Goal: Task Accomplishment & Management: Use online tool/utility

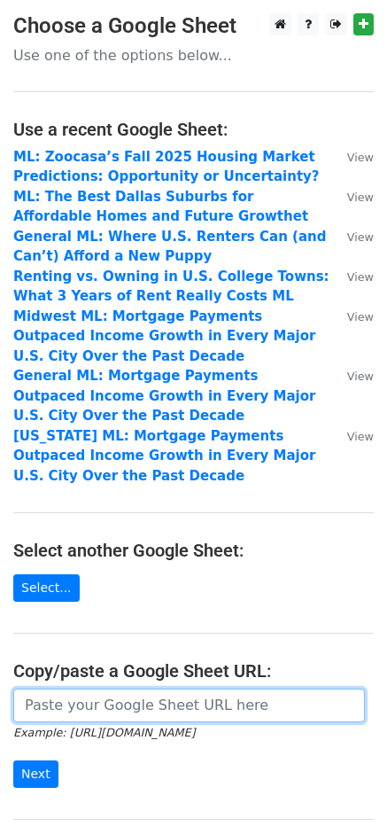
click at [172, 694] on input "url" at bounding box center [189, 705] width 352 height 34
paste input "https://docs.google.com/spreadsheets/d/1b-RV9wR2XvJ2jfaTFSSamRCwkjgBq-nT9XdrBwX…"
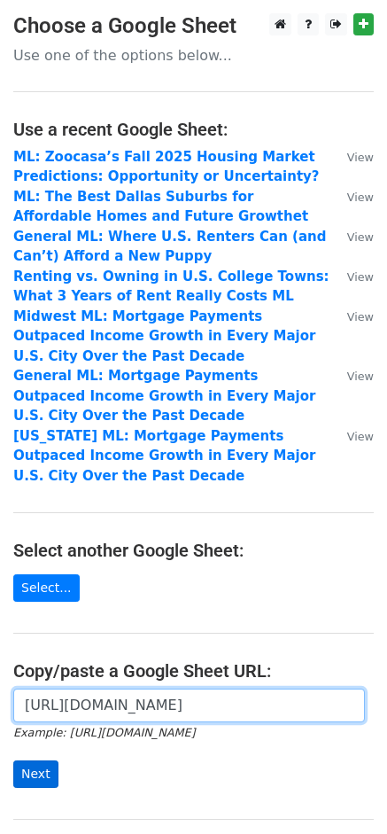
type input "https://docs.google.com/spreadsheets/d/1b-RV9wR2XvJ2jfaTFSSamRCwkjgBq-nT9XdrBwX…"
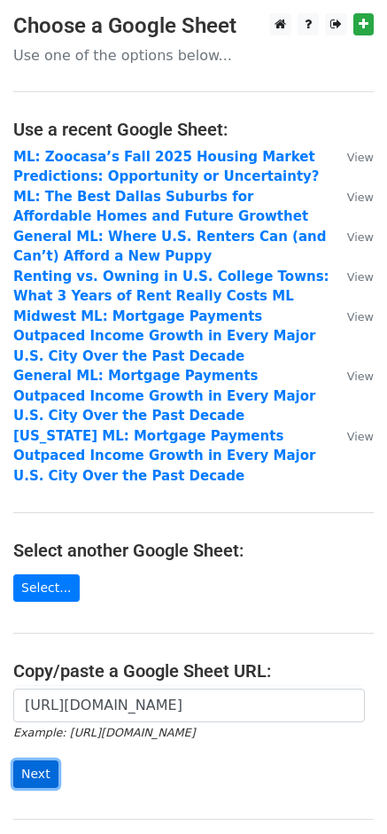
scroll to position [0, 0]
click at [46, 774] on input "Next" at bounding box center [35, 773] width 45 height 27
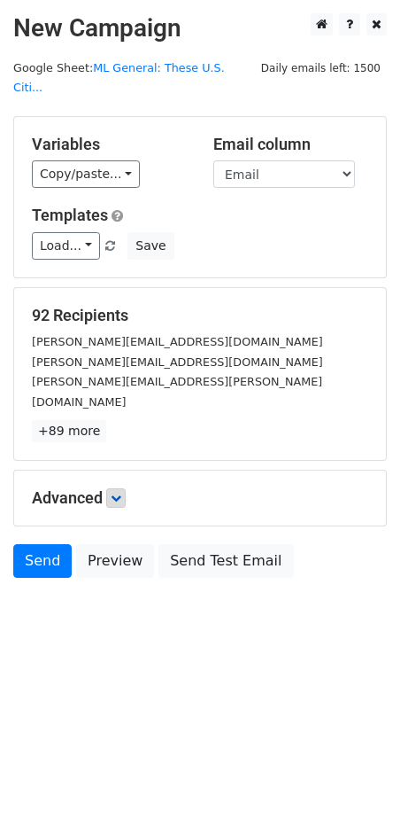
drag, startPoint x: 102, startPoint y: 461, endPoint x: 111, endPoint y: 458, distance: 9.2
click at [102, 488] on h5 "Advanced" at bounding box center [200, 497] width 337 height 19
click at [113, 488] on link at bounding box center [115, 497] width 19 height 19
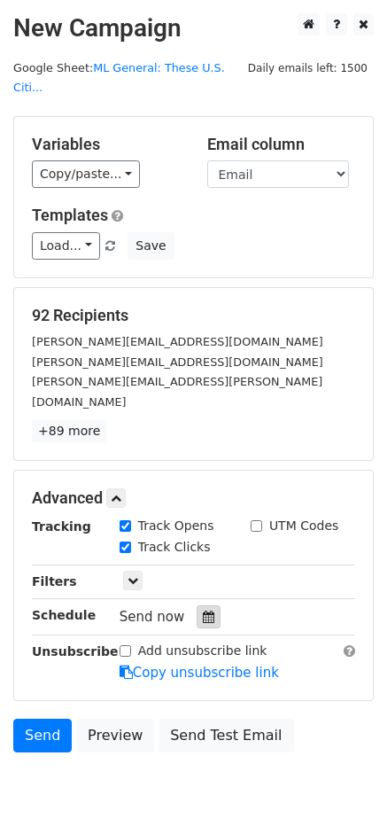
click at [203, 610] on icon at bounding box center [209, 616] width 12 height 12
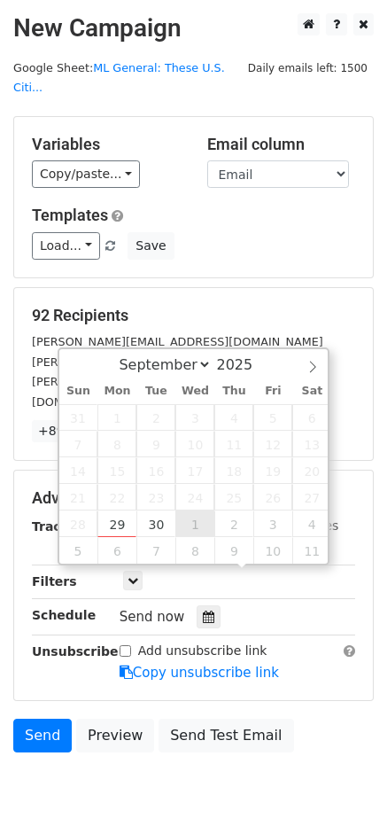
type input "2025-10-01 12:00"
select select "9"
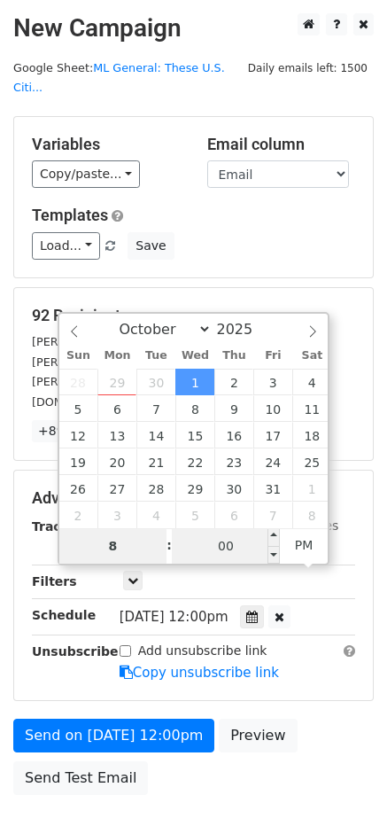
type input "8"
type input "2025-10-01 20:00"
type input "08"
click at [233, 543] on input "00" at bounding box center [226, 545] width 108 height 35
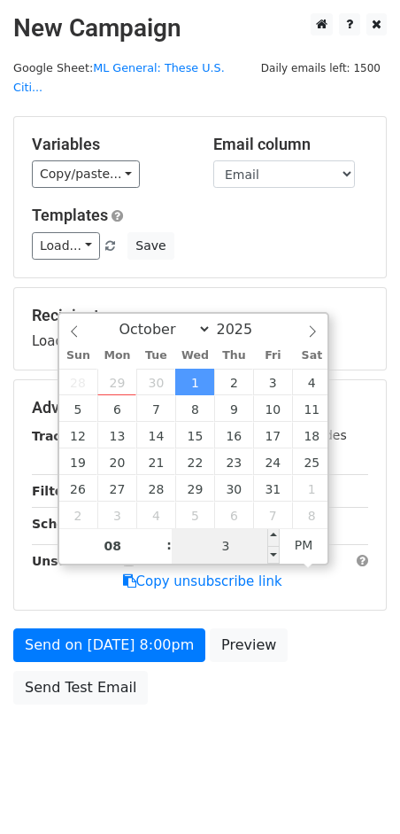
type input "30"
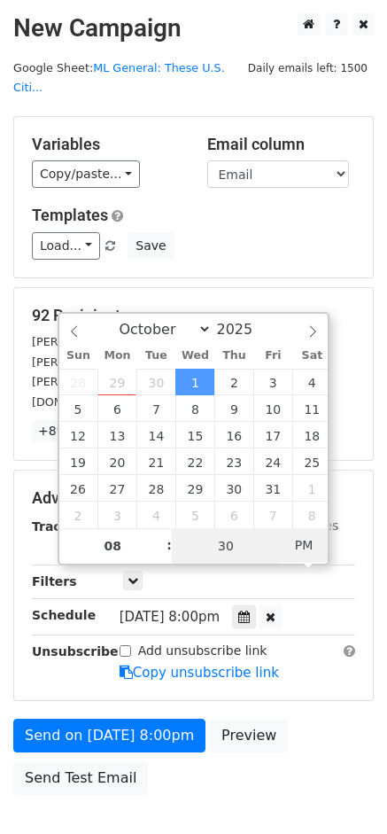
type input "2025-10-01 08:30"
click at [286, 543] on span "PM" at bounding box center [304, 544] width 49 height 35
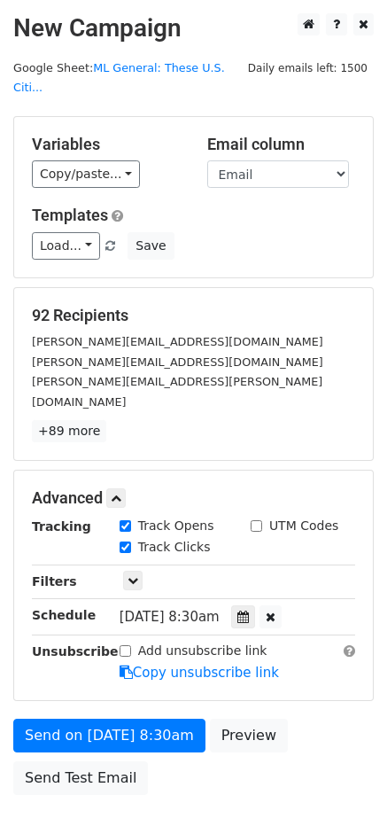
click at [315, 732] on div "Send on Oct 1 at 8:30am Preview Send Test Email" at bounding box center [193, 760] width 387 height 85
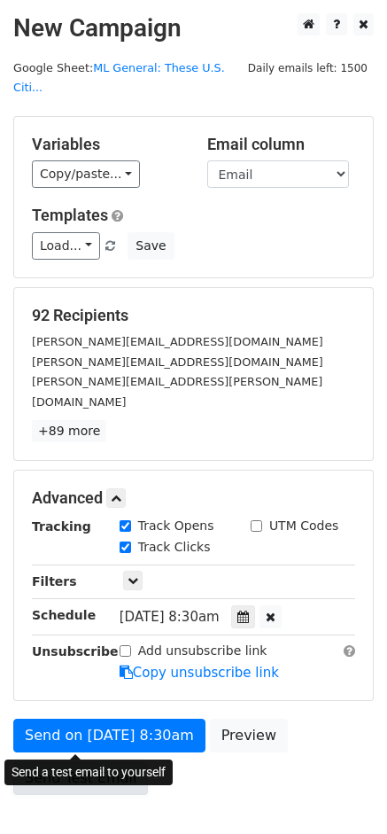
click at [90, 761] on link "Send Test Email" at bounding box center [80, 778] width 135 height 34
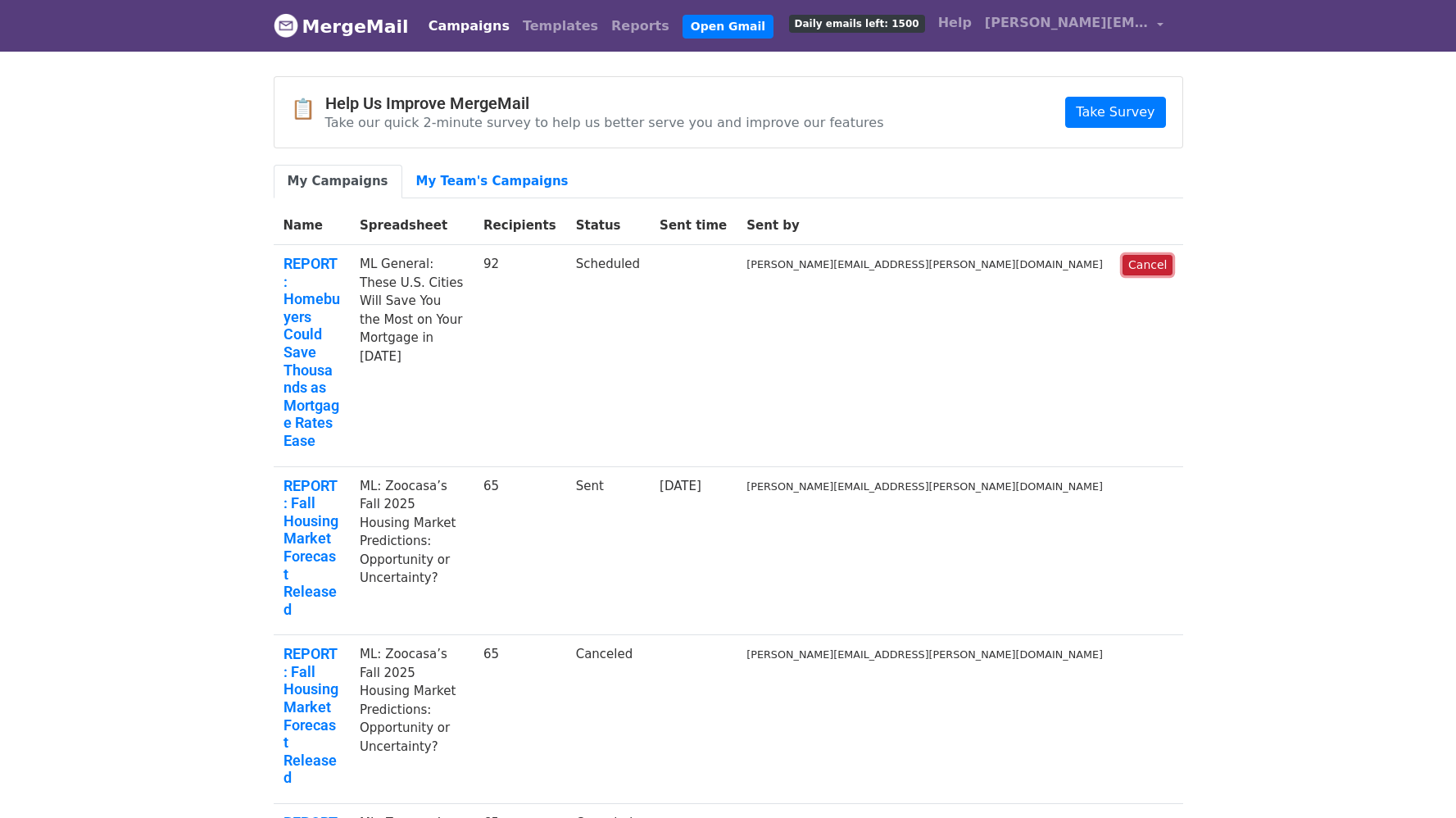
click at [1167, 262] on link "Cancel" at bounding box center [1148, 266] width 50 height 20
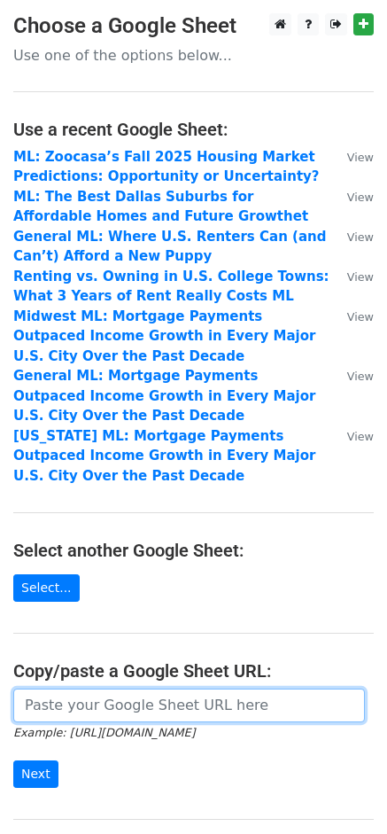
click at [120, 711] on input "url" at bounding box center [189, 705] width 352 height 34
paste input "[URL][DOMAIN_NAME]"
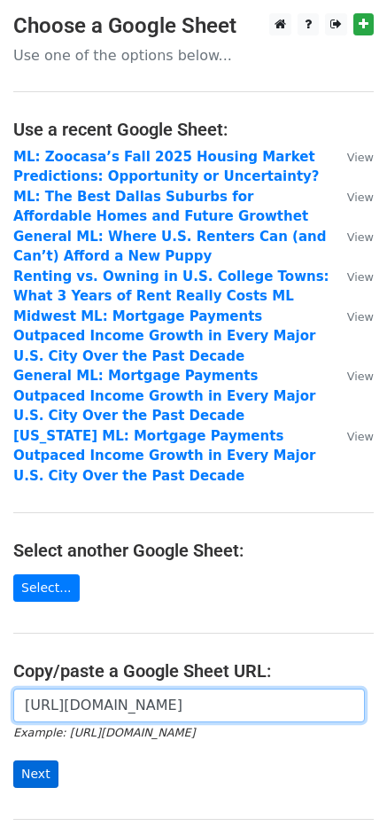
type input "https://docs.google.com/spreadsheets/d/1b-RV9wR2XvJ2jfaTFSSamRCwkjgBq-nT9XdrBwX…"
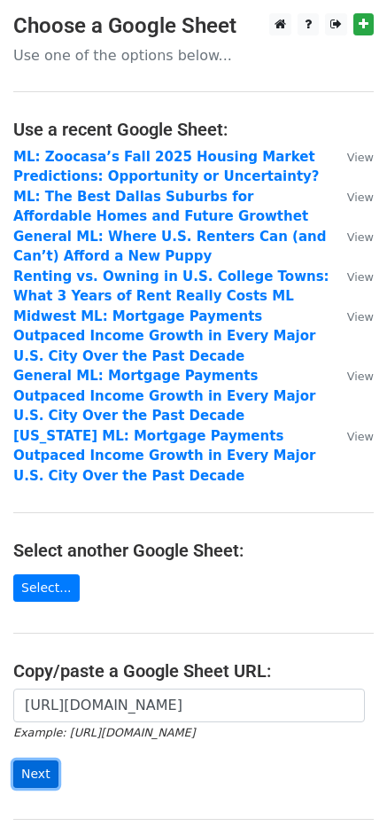
click at [47, 770] on input "Next" at bounding box center [35, 773] width 45 height 27
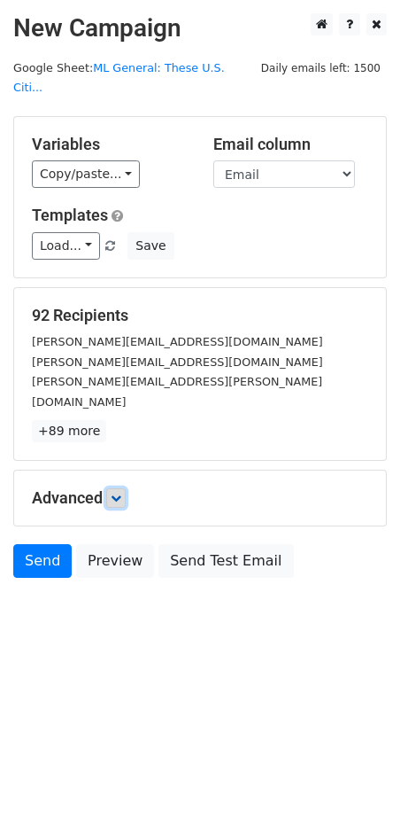
click at [121, 493] on icon at bounding box center [116, 498] width 11 height 11
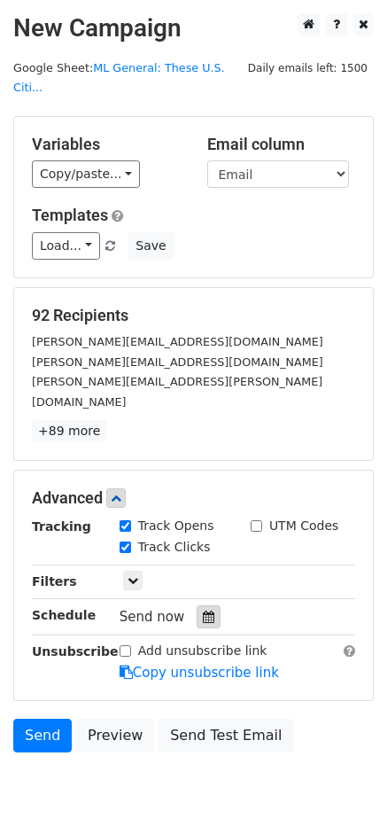
click at [203, 610] on icon at bounding box center [209, 616] width 12 height 12
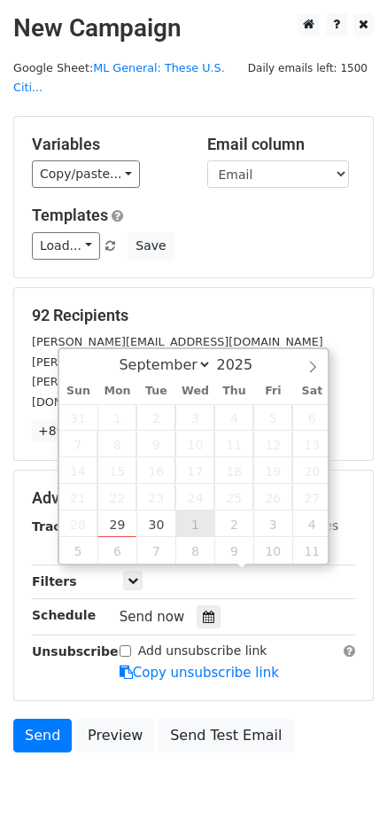
type input "2025-10-01 12:00"
select select "9"
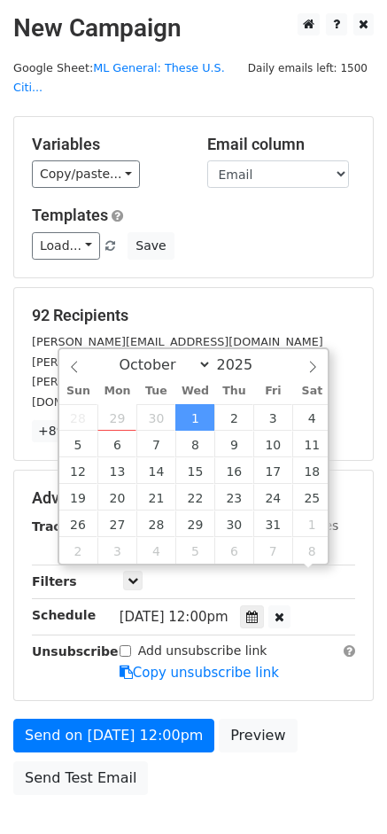
scroll to position [1, 0]
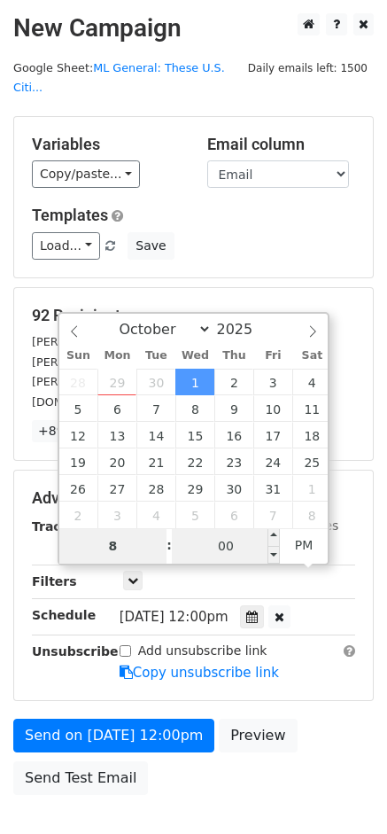
type input "8"
type input "2025-10-01 20:00"
type input "08"
click at [233, 549] on input "00" at bounding box center [226, 545] width 108 height 35
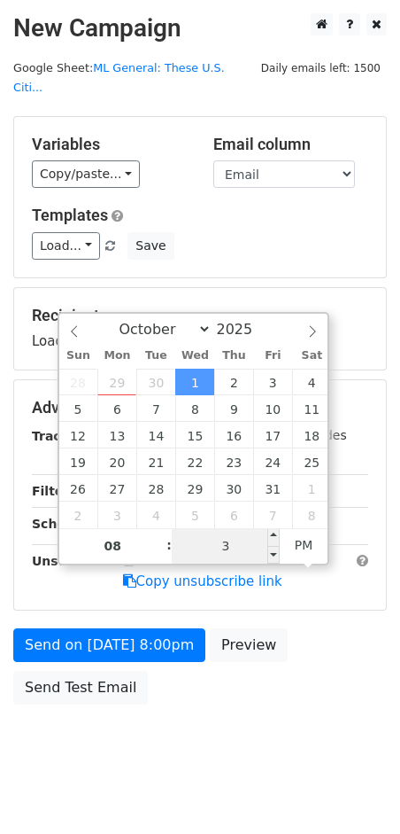
type input "30"
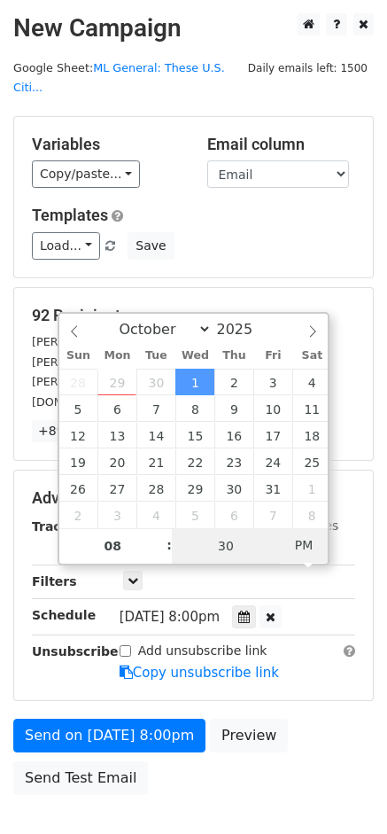
type input "[DATE] 08:30"
click at [304, 537] on span "PM" at bounding box center [304, 544] width 49 height 35
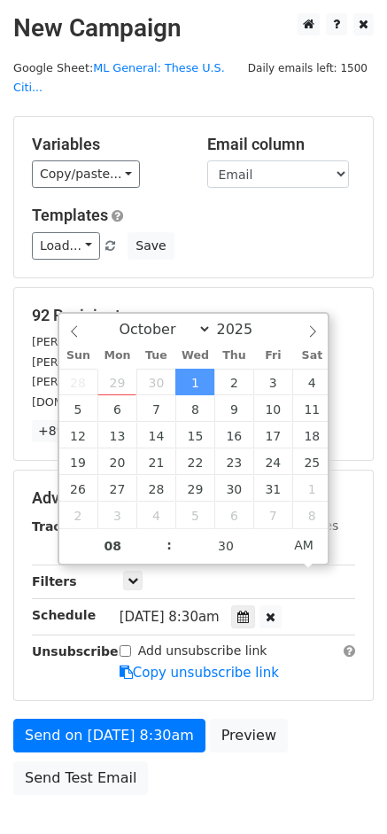
click at [320, 718] on div "Send on Oct 1 at 8:30am Preview Send Test Email" at bounding box center [193, 760] width 387 height 85
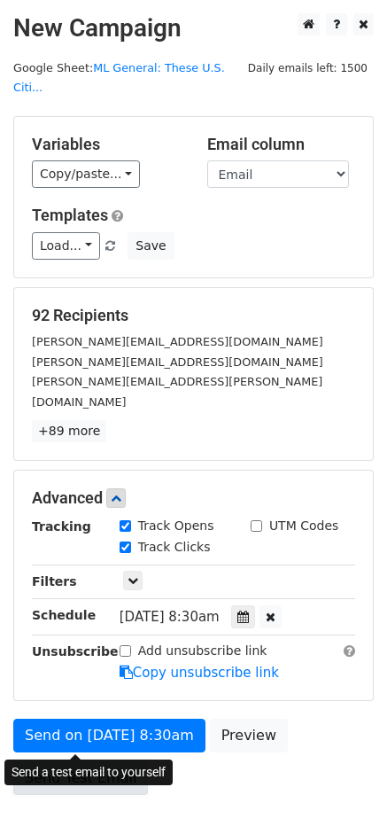
click at [62, 761] on link "Send Test Email" at bounding box center [80, 778] width 135 height 34
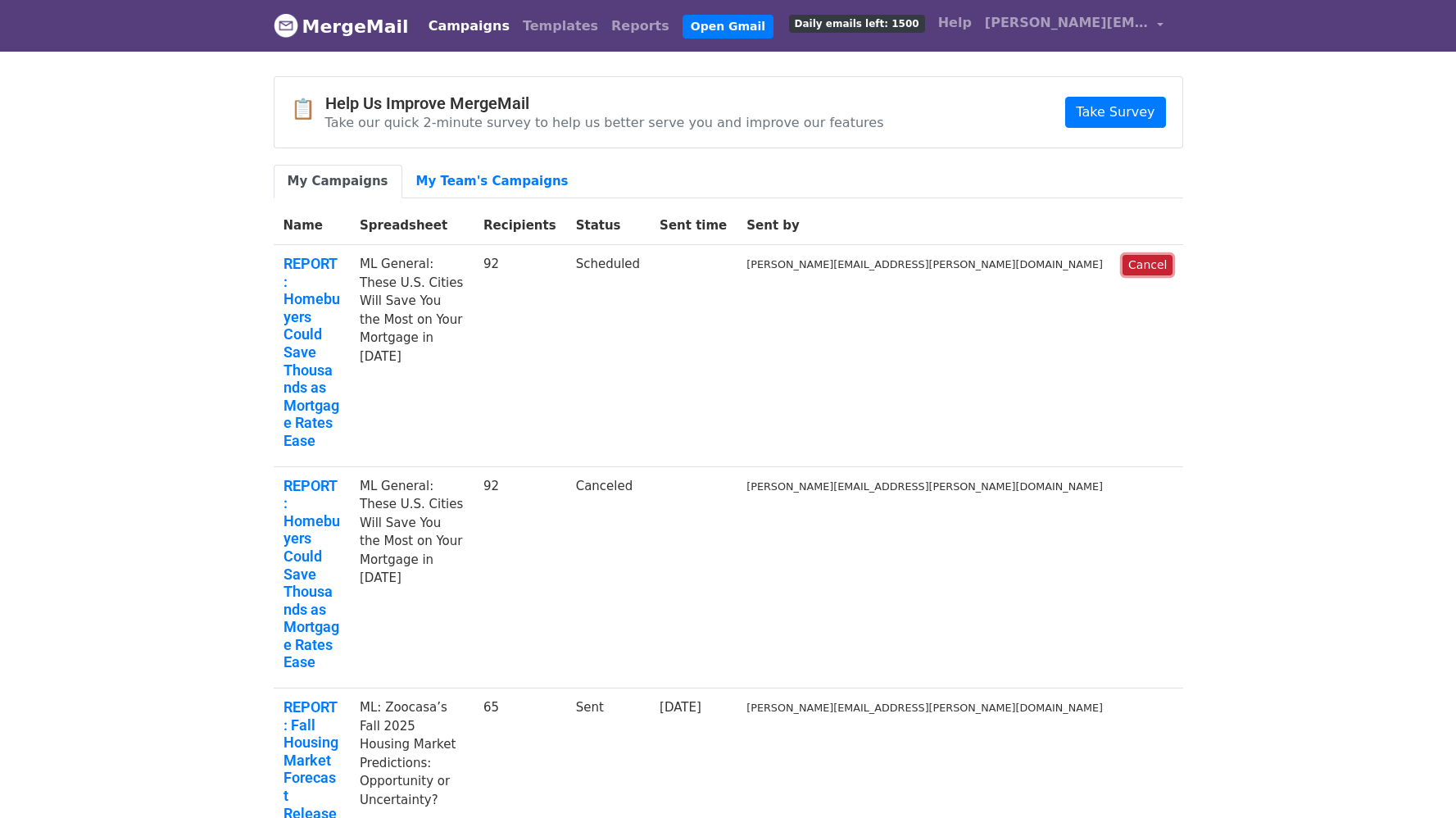
click at [1151, 262] on link "Cancel" at bounding box center [1148, 266] width 50 height 20
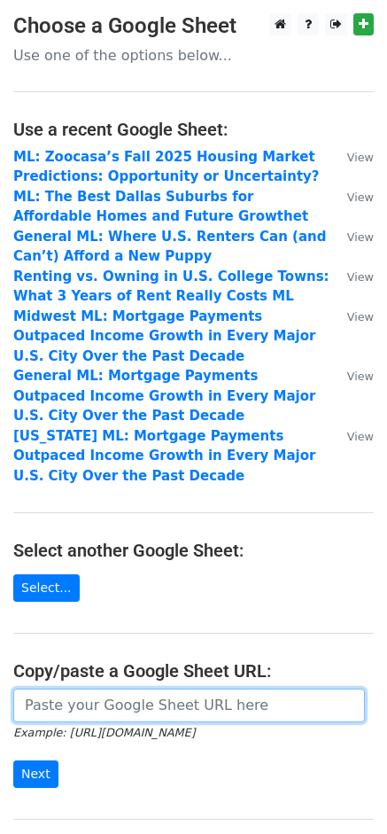
click at [173, 691] on input "url" at bounding box center [189, 705] width 352 height 34
paste input "[URL][DOMAIN_NAME]"
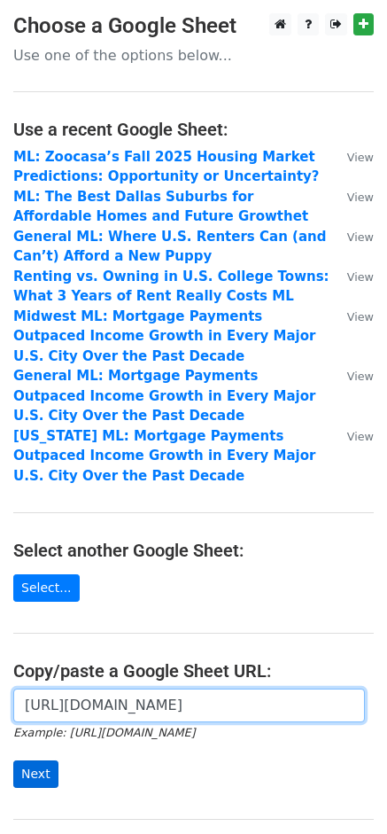
type input "[URL][DOMAIN_NAME]"
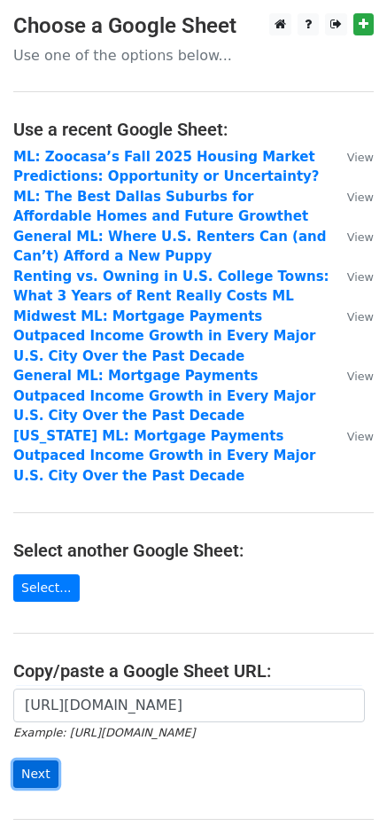
click at [50, 773] on input "Next" at bounding box center [35, 773] width 45 height 27
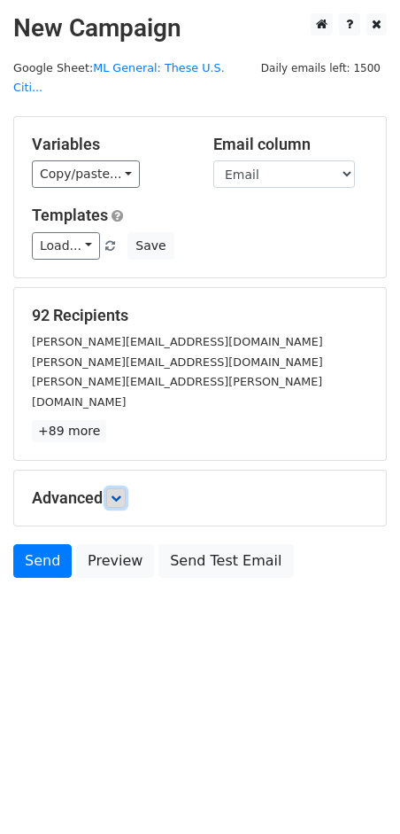
click at [121, 493] on icon at bounding box center [116, 498] width 11 height 11
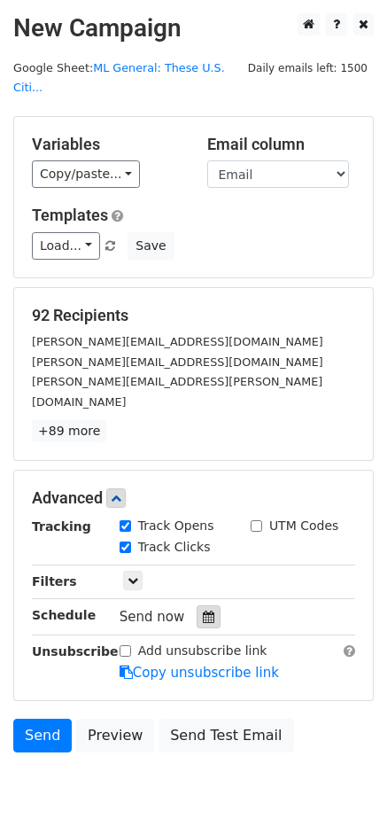
click at [205, 610] on icon at bounding box center [209, 616] width 12 height 12
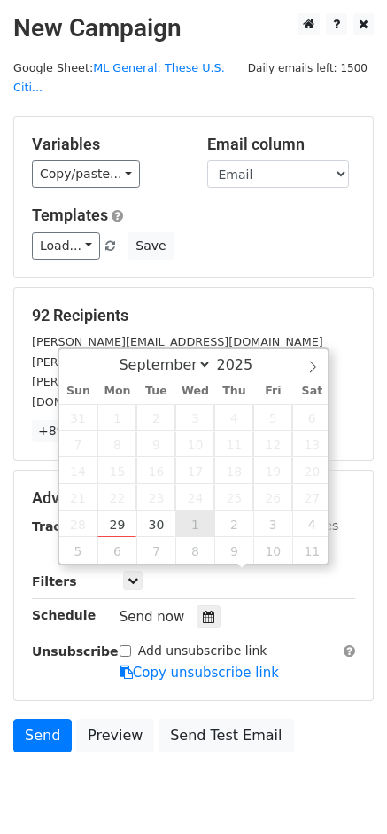
type input "[DATE] 12:00"
select select "9"
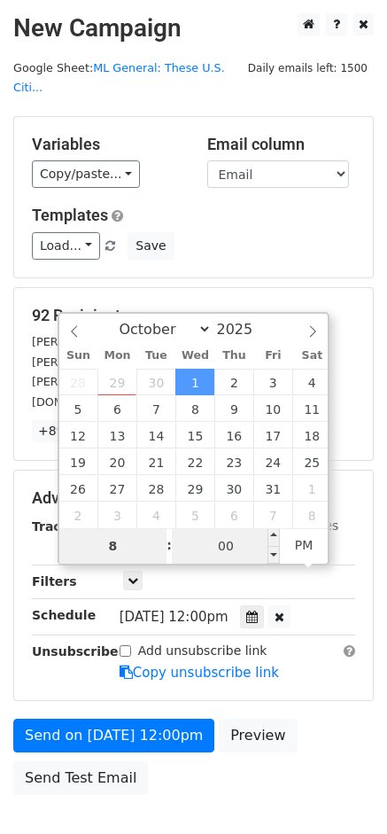
type input "8"
type input "[DATE] 20:00"
type input "08"
click at [214, 549] on input "00" at bounding box center [226, 545] width 108 height 35
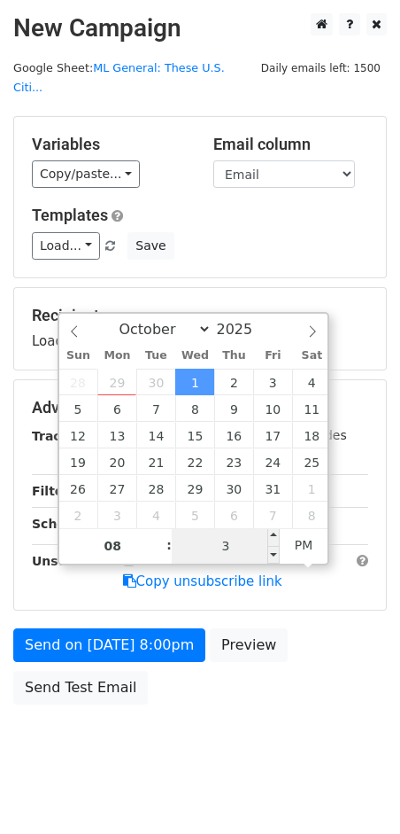
type input "30"
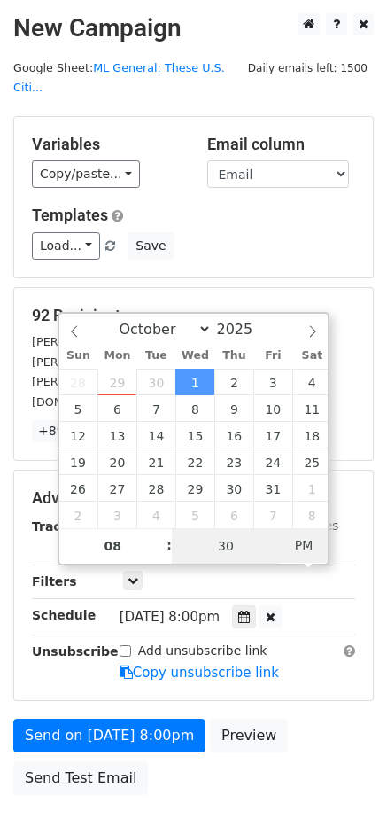
type input "[DATE] 08:30"
click at [301, 552] on span "PM" at bounding box center [304, 544] width 49 height 35
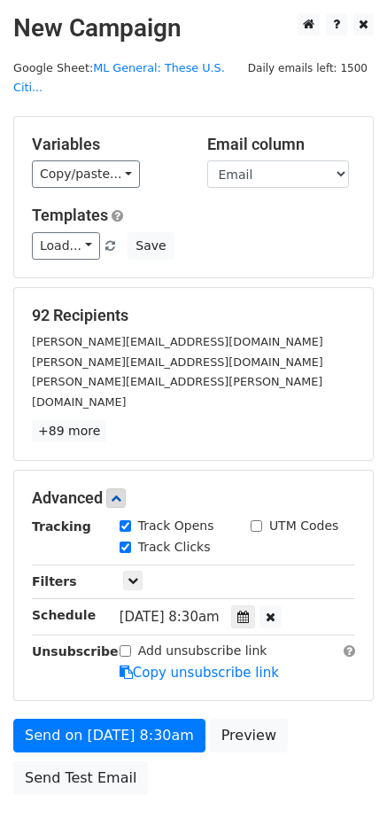
click at [315, 718] on div "Send on [DATE] 8:30am Preview Send Test Email" at bounding box center [193, 760] width 387 height 85
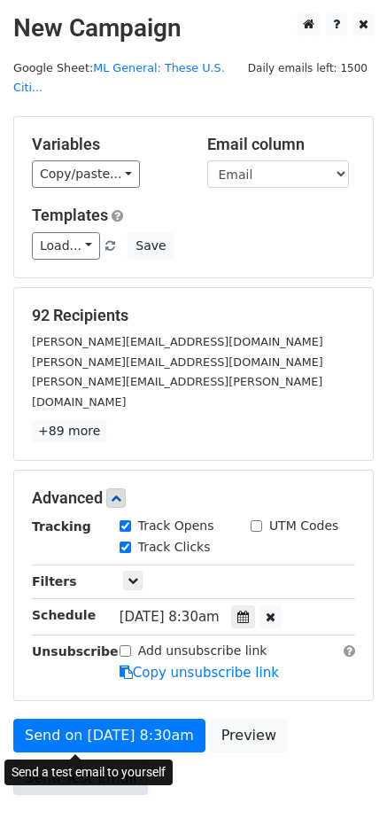
click at [104, 761] on link "Send Test Email" at bounding box center [80, 778] width 135 height 34
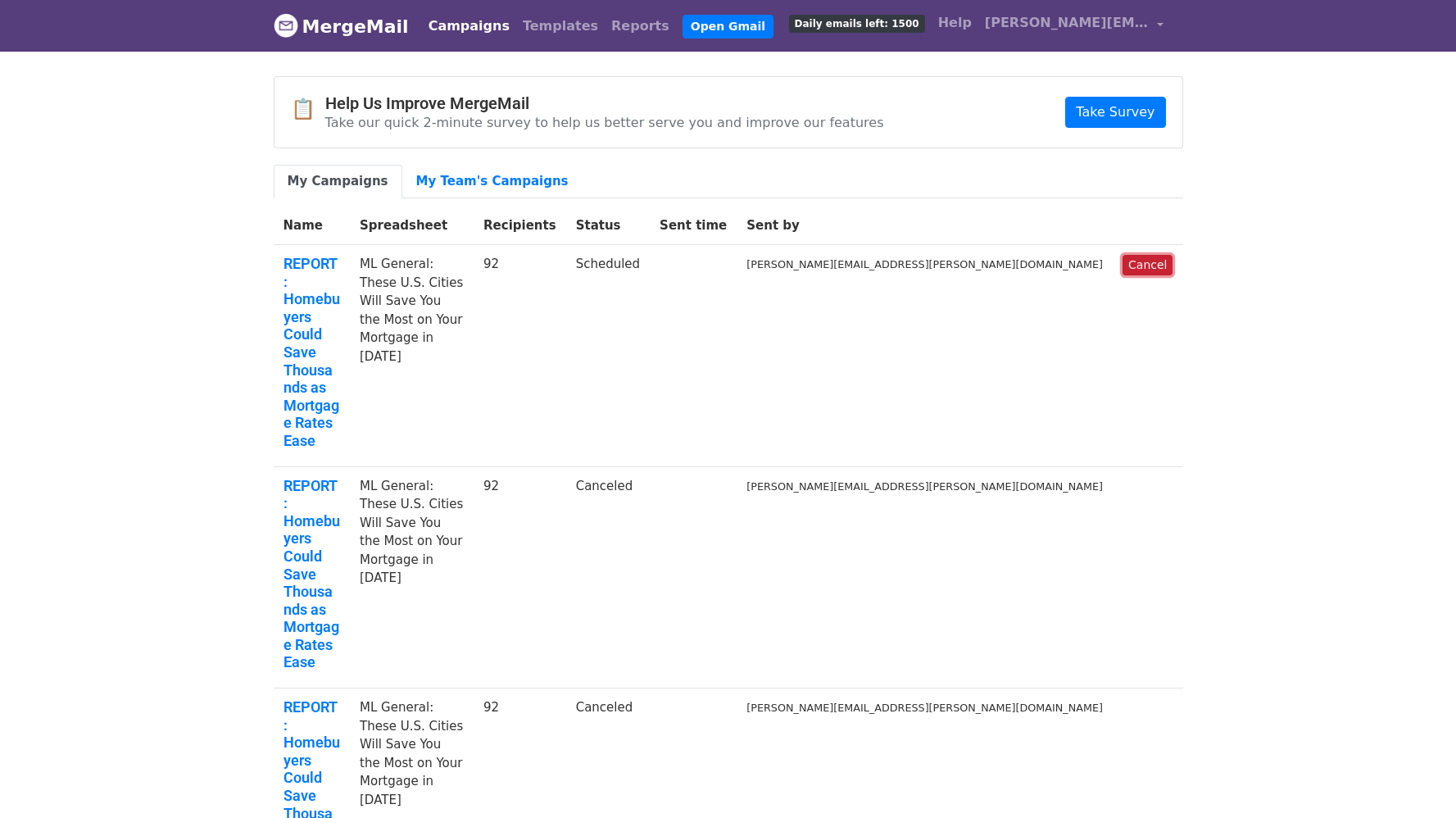
click at [1146, 264] on link "Cancel" at bounding box center [1148, 266] width 50 height 20
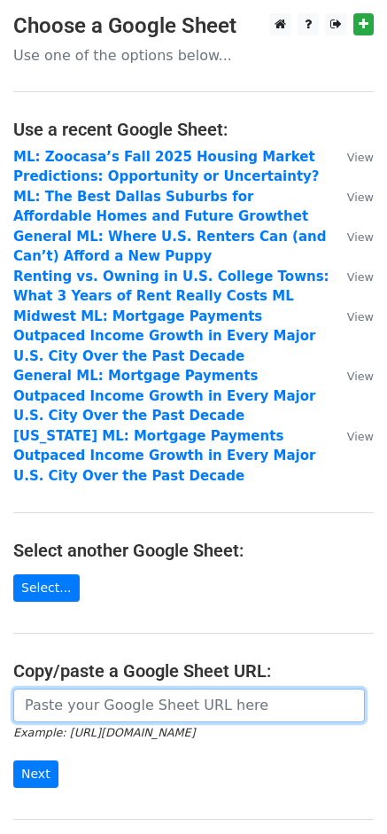
click at [130, 696] on input "url" at bounding box center [189, 705] width 352 height 34
paste input "[URL][DOMAIN_NAME]"
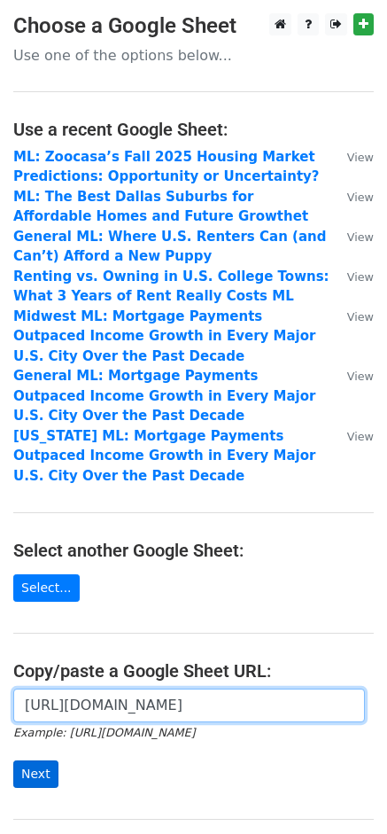
type input "https://docs.google.com/spreadsheets/d/1b-RV9wR2XvJ2jfaTFSSamRCwkjgBq-nT9XdrBwX…"
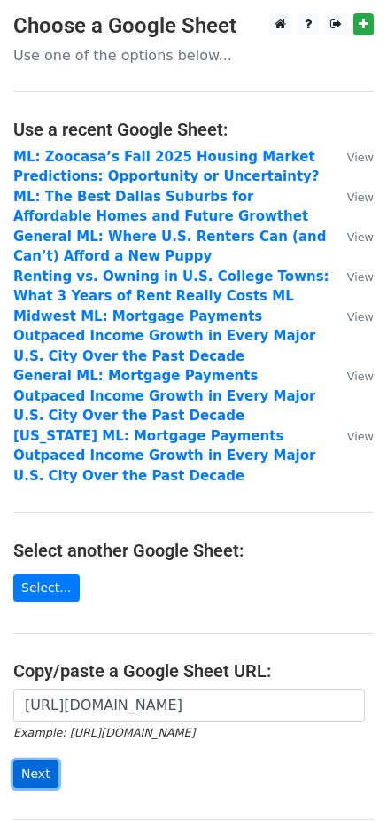
scroll to position [0, 0]
click at [27, 779] on input "Next" at bounding box center [35, 773] width 45 height 27
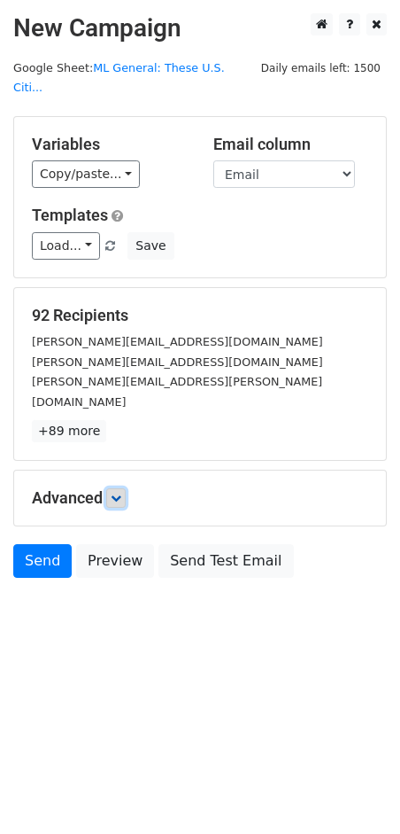
click at [116, 493] on icon at bounding box center [116, 498] width 11 height 11
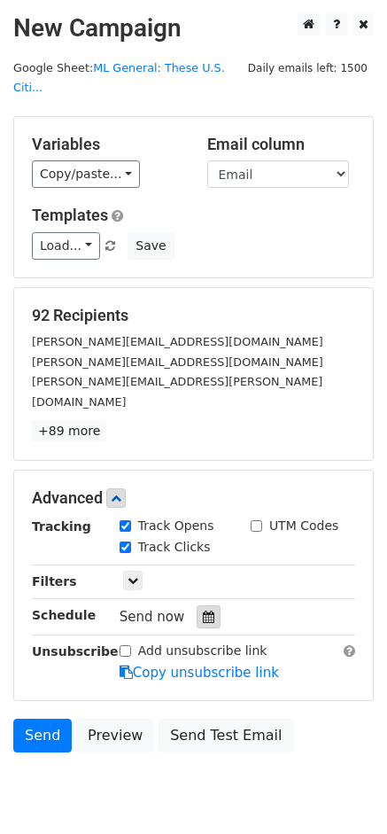
click at [203, 610] on icon at bounding box center [209, 616] width 12 height 12
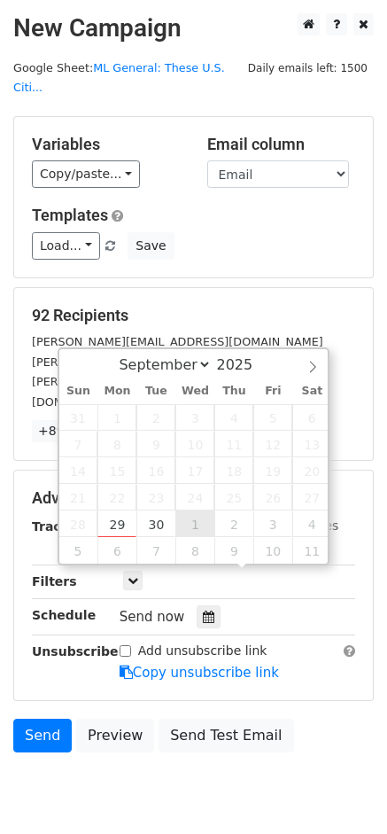
type input "2025-10-01 12:00"
select select "9"
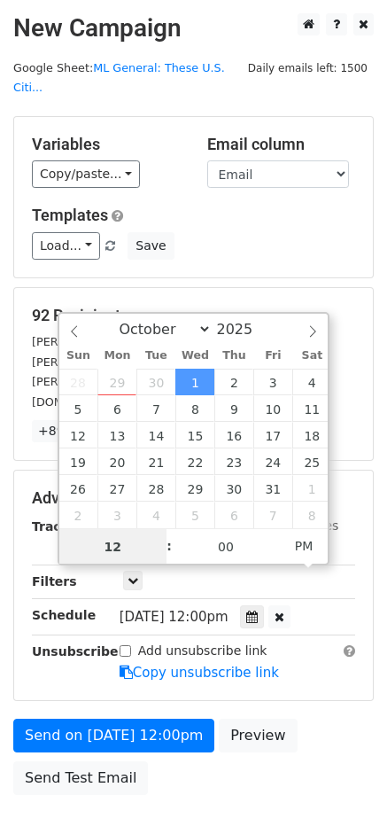
scroll to position [1, 0]
type input "8"
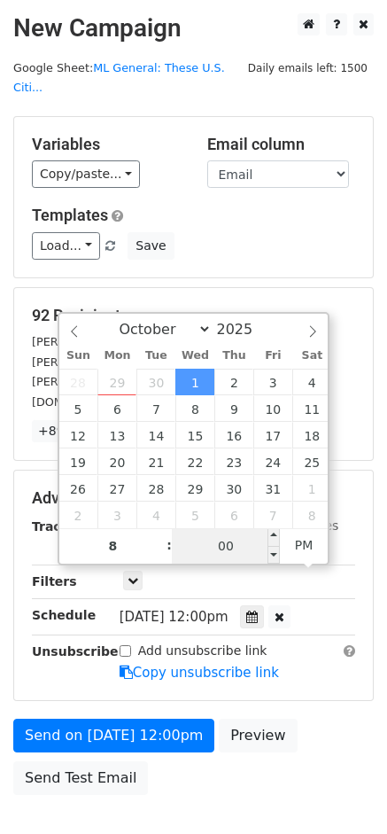
type input "2025-10-01 20:00"
type input "08"
click at [236, 554] on input "00" at bounding box center [226, 545] width 108 height 35
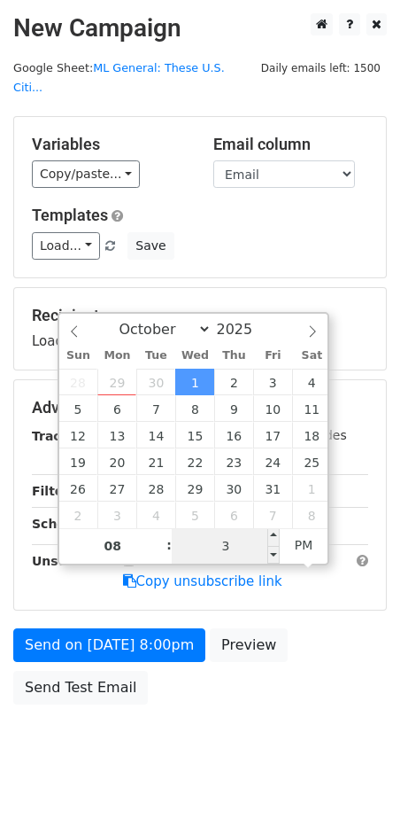
type input "30"
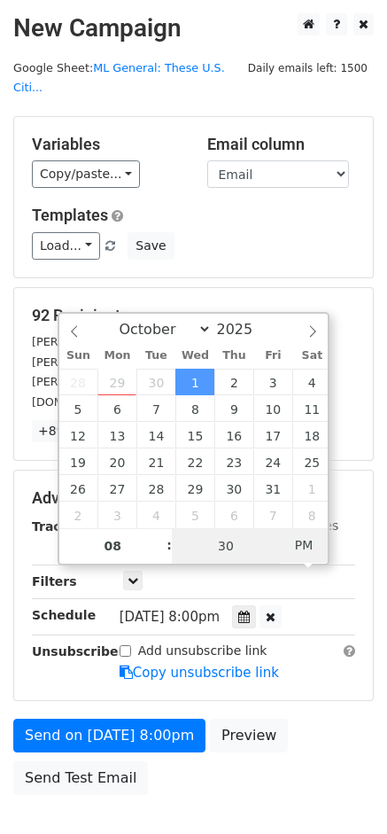
type input "2025-10-01 08:30"
click at [297, 549] on span "PM" at bounding box center [304, 544] width 49 height 35
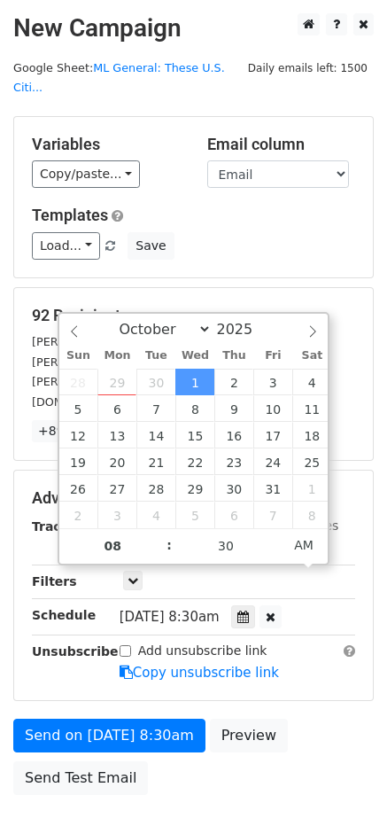
click at [332, 718] on div "Send on Oct 1 at 8:30am Preview Send Test Email" at bounding box center [193, 760] width 387 height 85
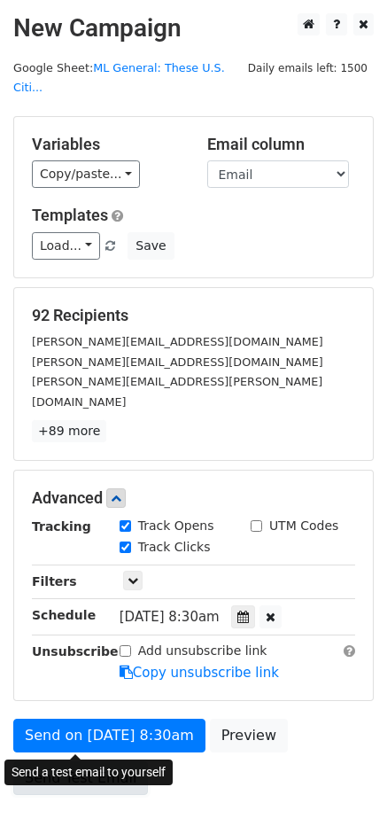
click at [74, 761] on link "Send Test Email" at bounding box center [80, 778] width 135 height 34
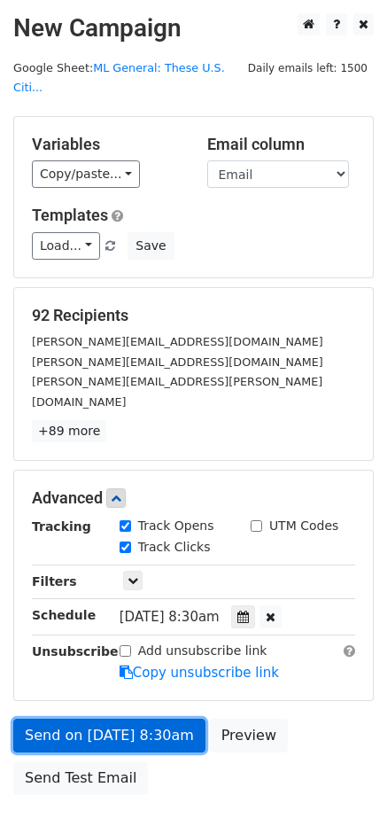
click at [142, 718] on link "Send on Oct 1 at 8:30am" at bounding box center [109, 735] width 192 height 34
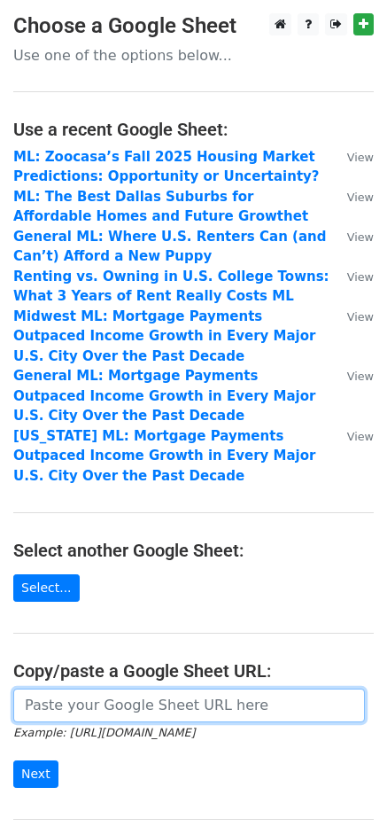
click at [122, 697] on input "url" at bounding box center [189, 705] width 352 height 34
paste input "[URL][DOMAIN_NAME]"
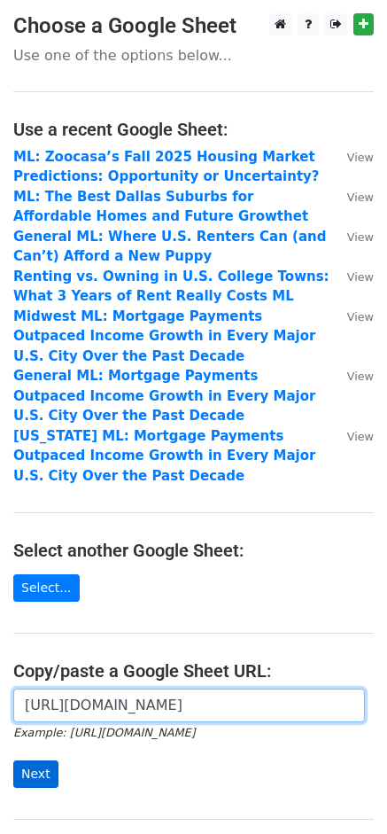
type input "[URL][DOMAIN_NAME]"
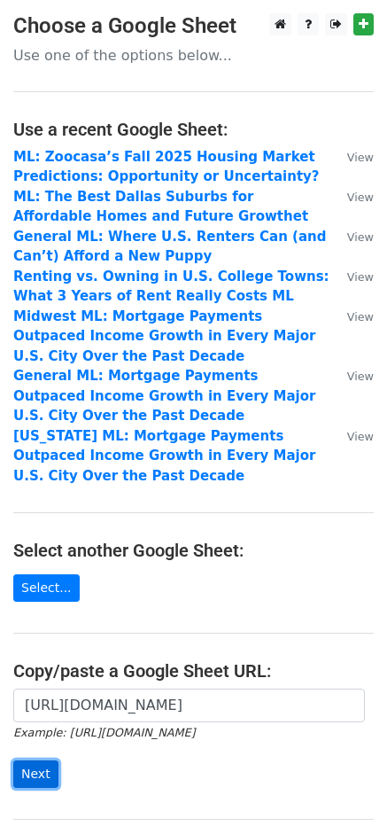
click at [33, 776] on input "Next" at bounding box center [35, 773] width 45 height 27
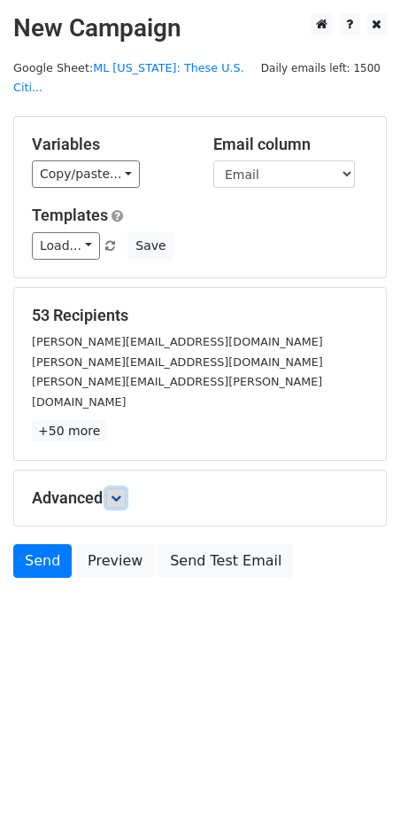
click at [120, 493] on icon at bounding box center [116, 498] width 11 height 11
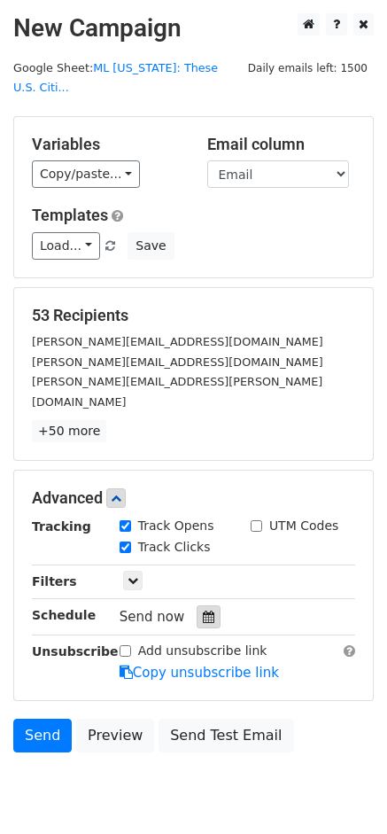
click at [212, 605] on div at bounding box center [209, 616] width 24 height 23
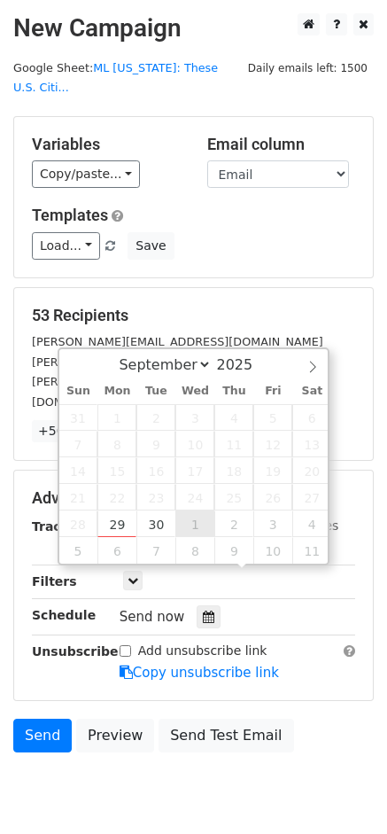
type input "[DATE] 12:00"
select select "9"
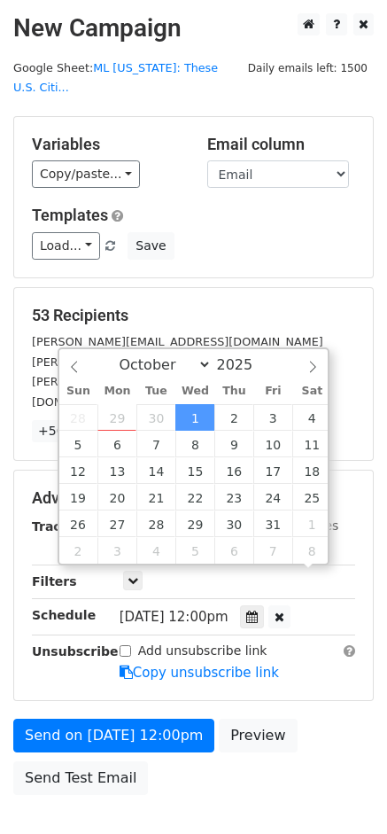
scroll to position [1, 0]
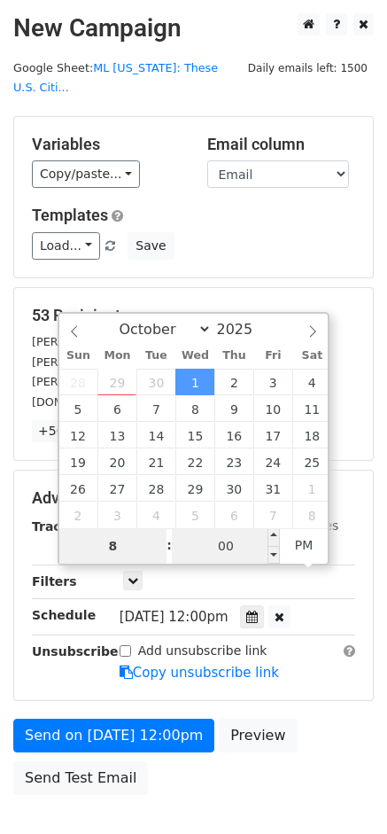
type input "8"
type input "[DATE] 20:00"
type input "08"
click at [227, 544] on input "00" at bounding box center [226, 545] width 108 height 35
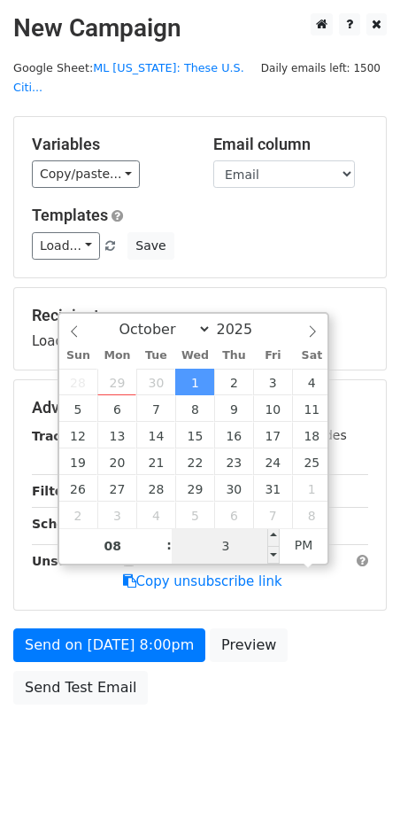
type input "30"
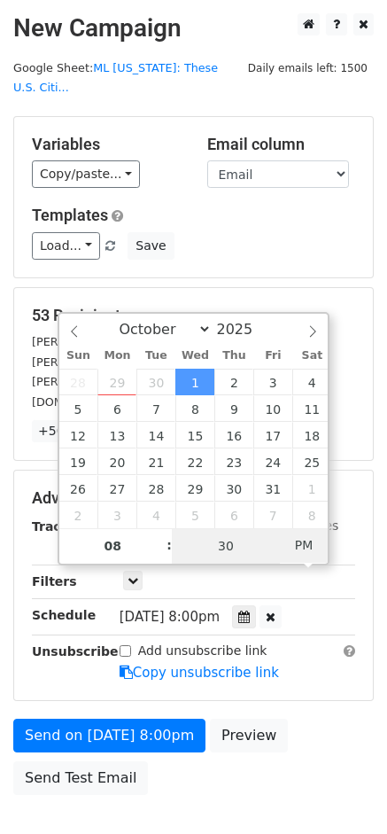
type input "[DATE] 08:30"
click at [307, 544] on span "PM" at bounding box center [304, 544] width 49 height 35
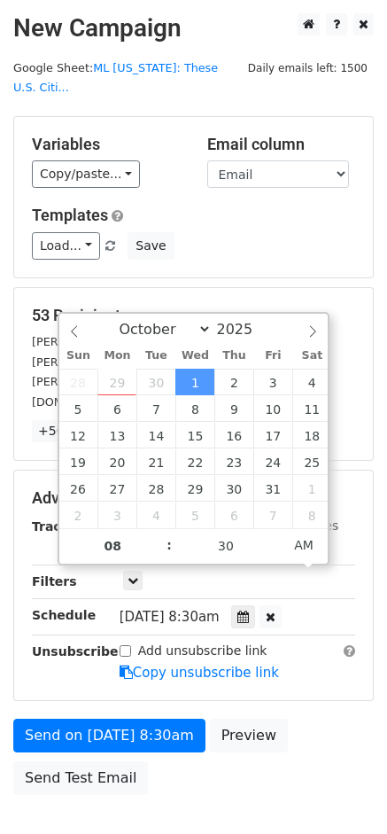
click at [309, 672] on form "Variables Copy/paste... {{Outlet}} {{First Name}} {{Last Name}} {{Email}} Email…" at bounding box center [193, 460] width 361 height 688
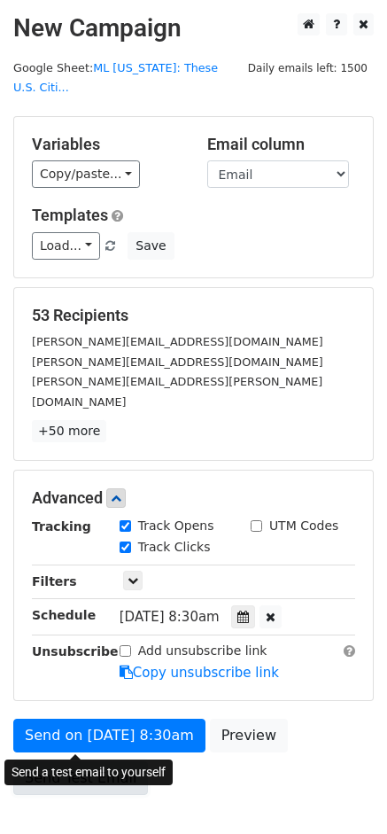
click at [99, 761] on link "Send Test Email" at bounding box center [80, 778] width 135 height 34
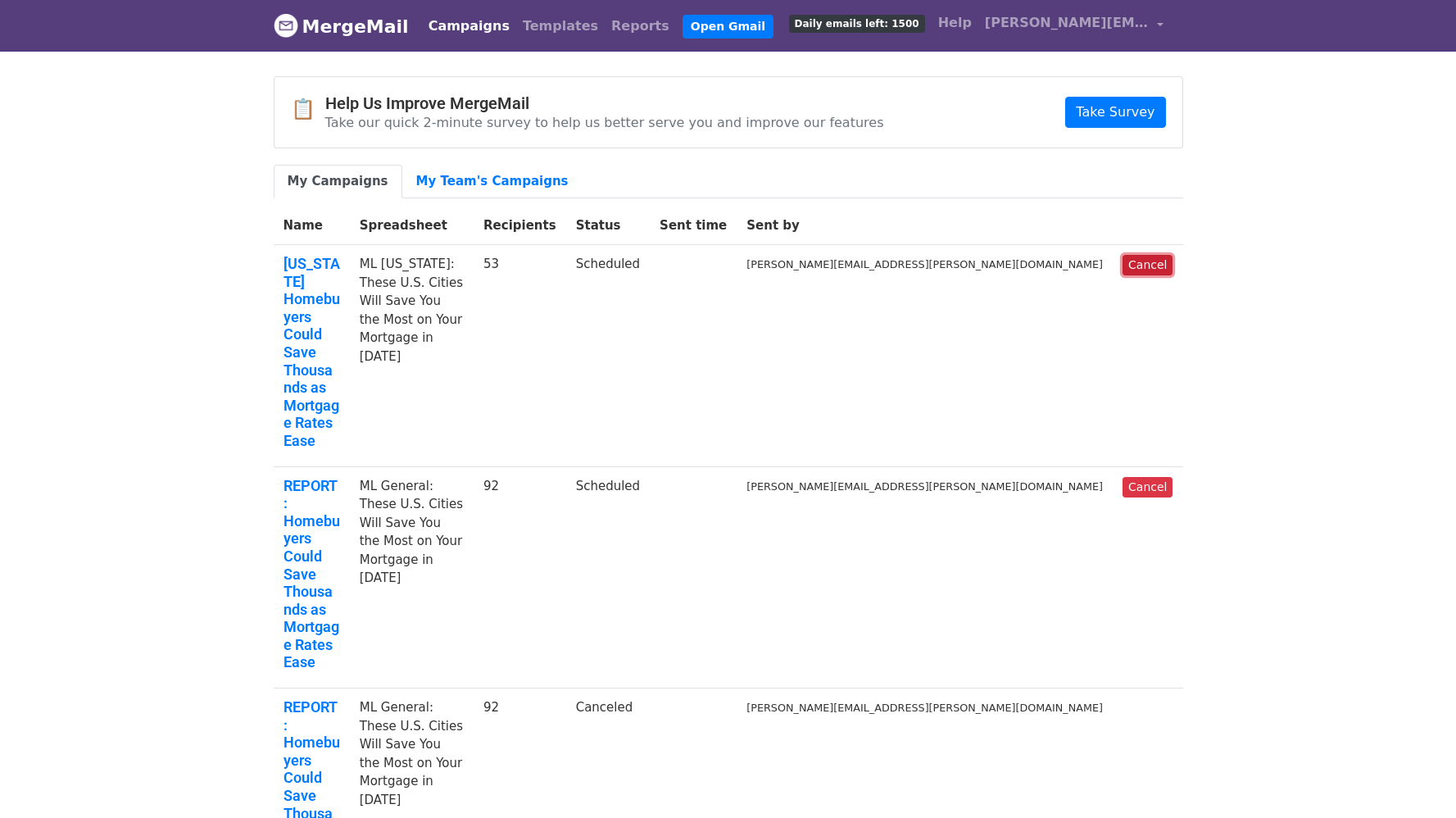
click at [1162, 259] on link "Cancel" at bounding box center [1148, 266] width 50 height 20
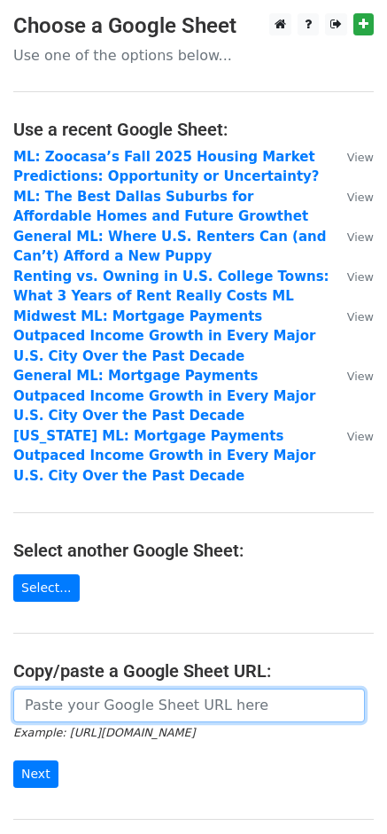
click at [143, 718] on input "url" at bounding box center [189, 705] width 352 height 34
paste input "[URL][DOMAIN_NAME]"
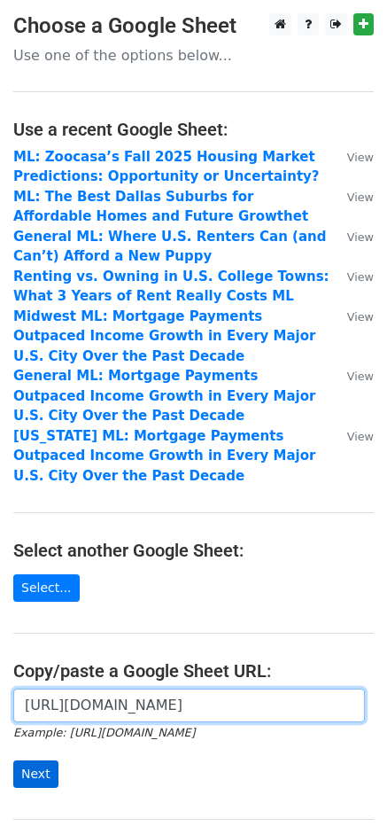
type input "[URL][DOMAIN_NAME]"
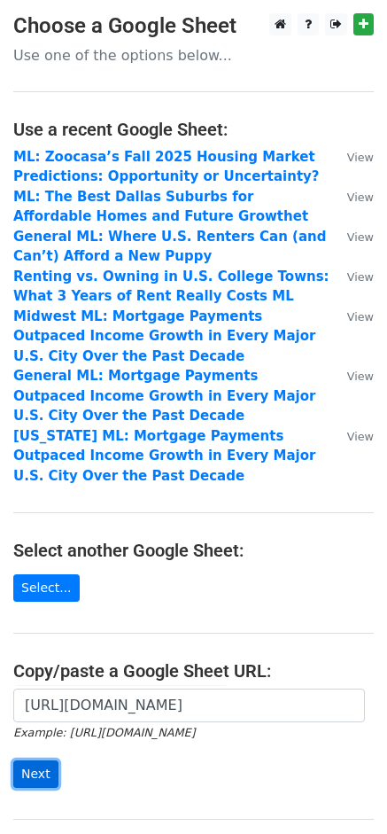
click at [48, 772] on input "Next" at bounding box center [35, 773] width 45 height 27
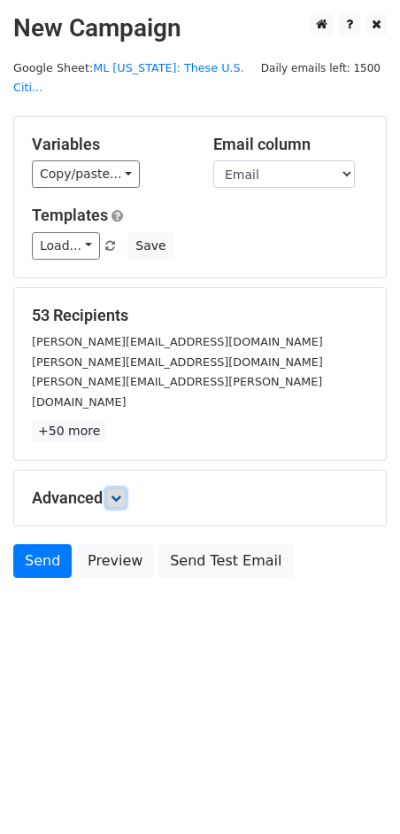
click at [114, 488] on link at bounding box center [115, 497] width 19 height 19
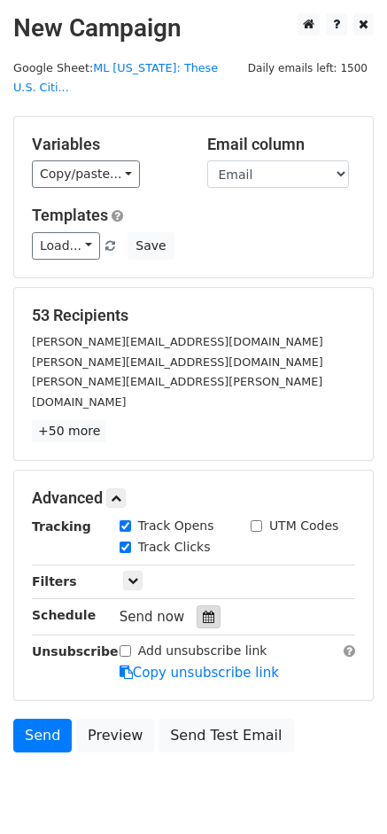
click at [204, 610] on icon at bounding box center [209, 616] width 12 height 12
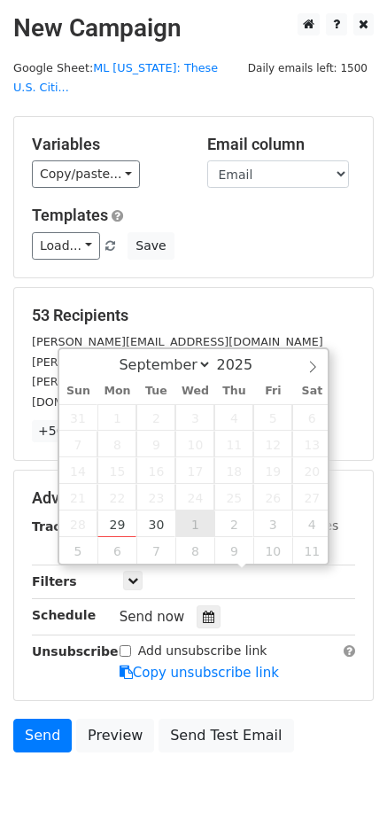
type input "[DATE] 12:00"
select select "9"
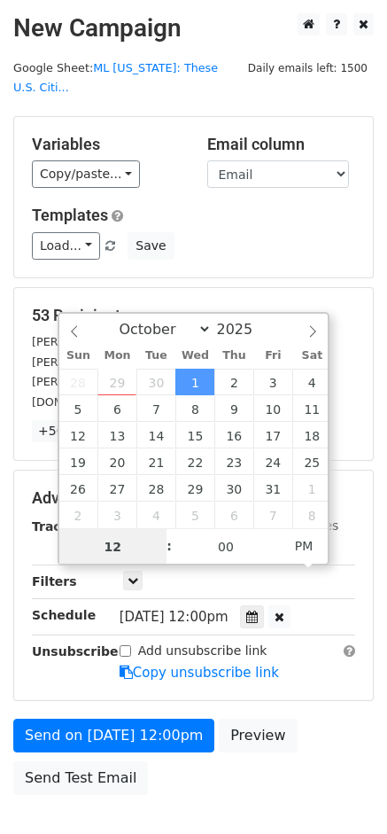
scroll to position [1, 0]
type input "8"
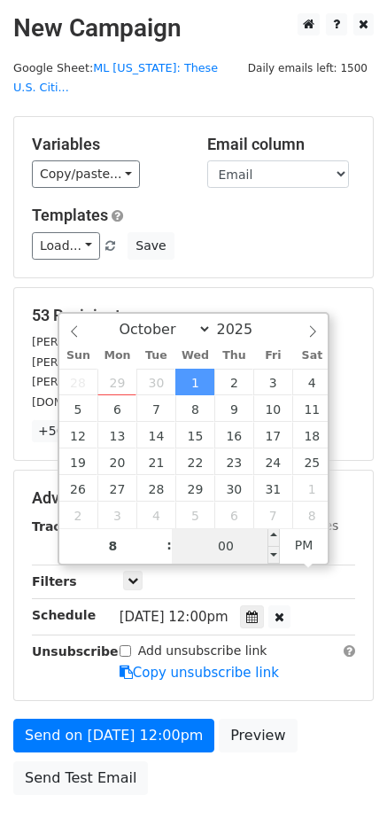
type input "2025-10-01 20:00"
type input "08"
click at [212, 555] on input "00" at bounding box center [226, 545] width 108 height 35
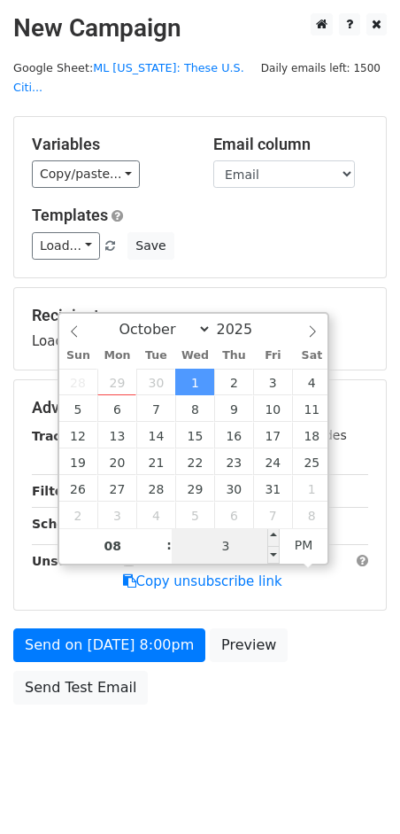
type input "30"
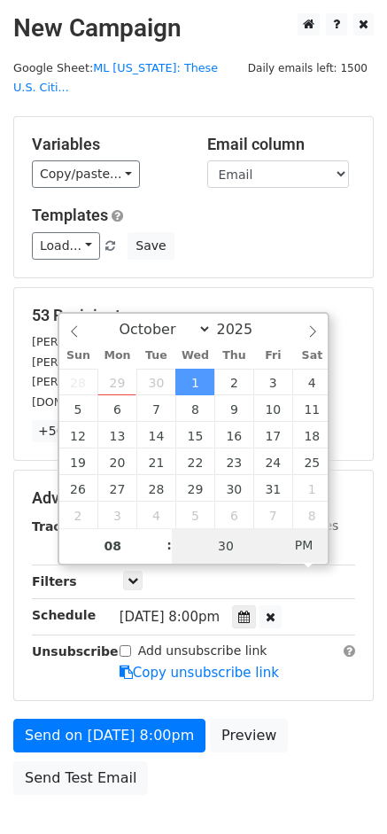
type input "2025-10-01 08:30"
click at [308, 555] on span "AM" at bounding box center [304, 544] width 49 height 35
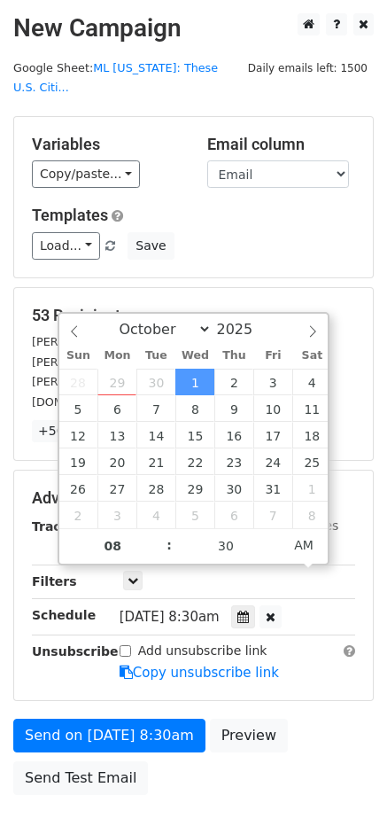
click at [323, 729] on div "Send on Oct 1 at 8:30am Preview Send Test Email" at bounding box center [193, 760] width 387 height 85
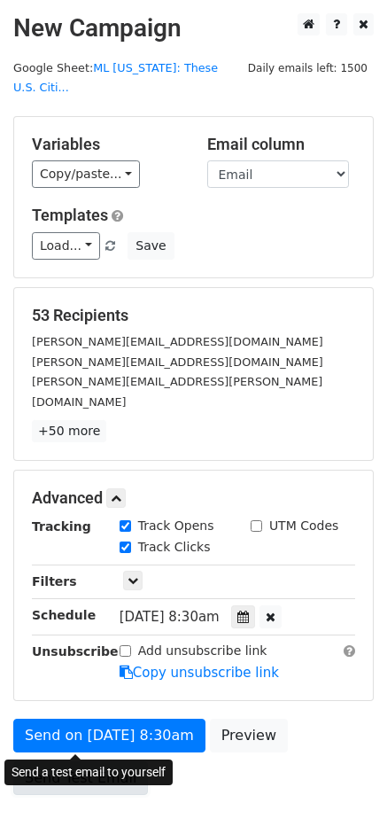
click at [95, 761] on link "Send Test Email" at bounding box center [80, 778] width 135 height 34
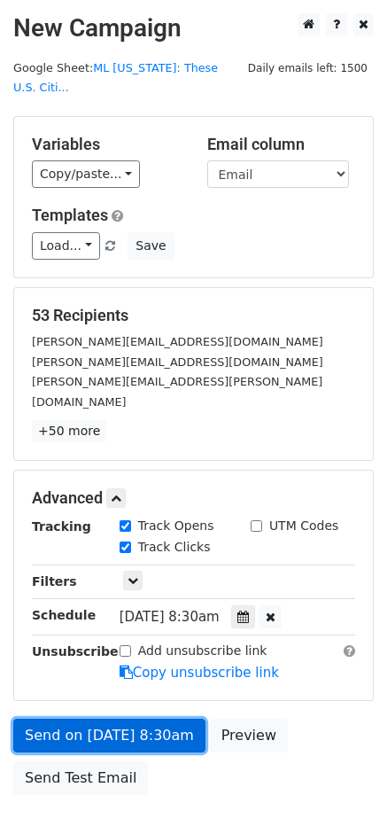
click at [96, 718] on link "Send on Oct 1 at 8:30am" at bounding box center [109, 735] width 192 height 34
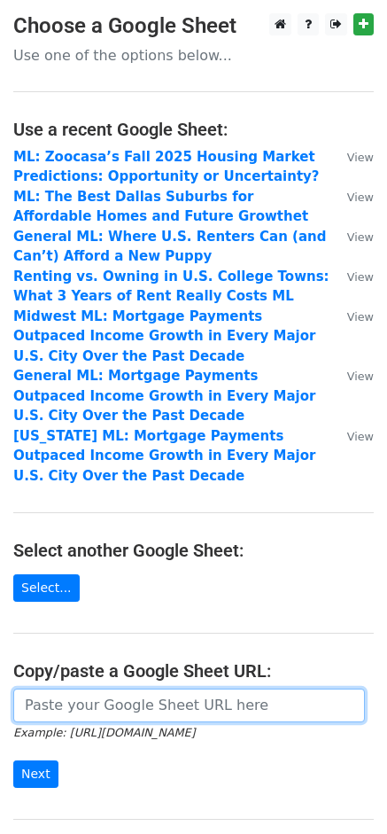
click at [102, 706] on input "url" at bounding box center [189, 705] width 352 height 34
paste input "[URL][DOMAIN_NAME]"
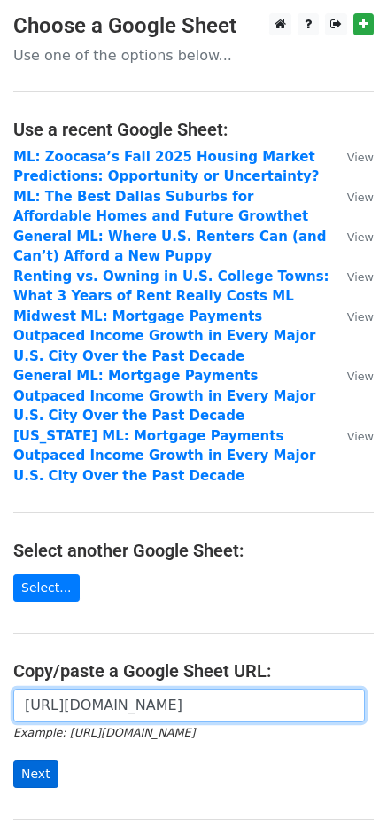
type input "[URL][DOMAIN_NAME]"
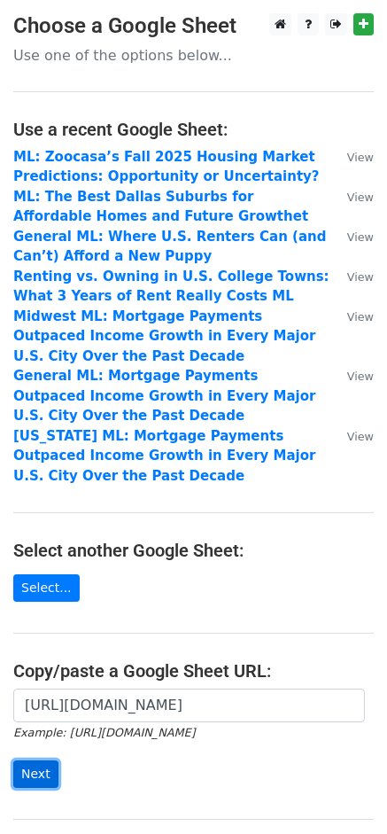
scroll to position [0, 0]
click at [26, 764] on input "Next" at bounding box center [35, 773] width 45 height 27
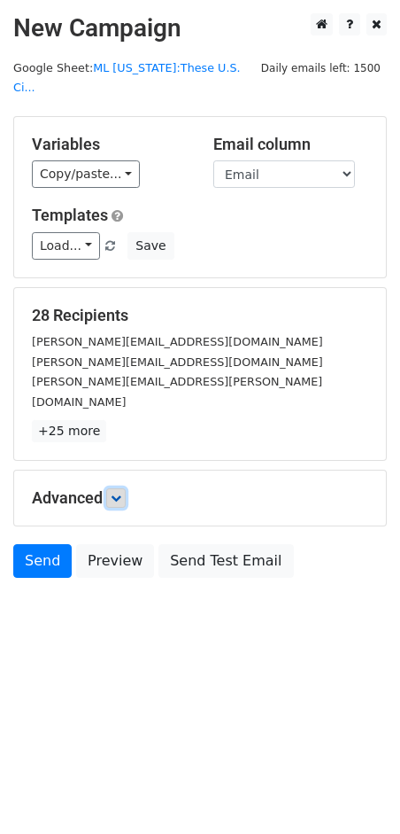
click at [126, 488] on link at bounding box center [115, 497] width 19 height 19
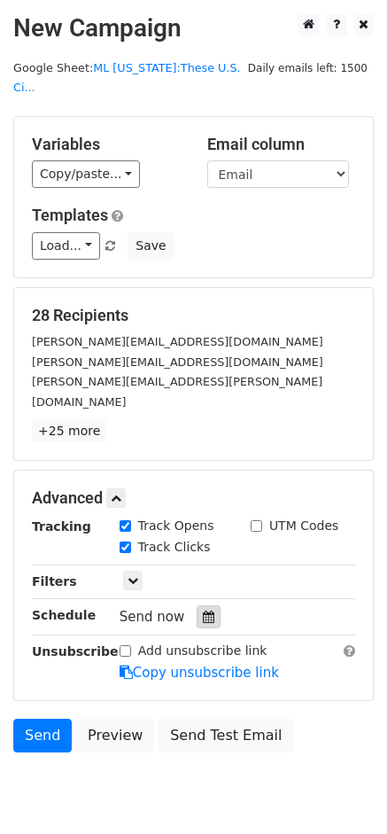
click at [203, 610] on icon at bounding box center [209, 616] width 12 height 12
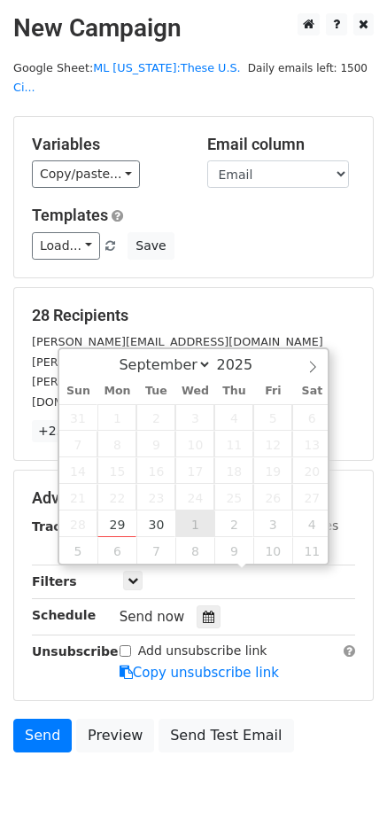
type input "[DATE] 12:00"
select select "9"
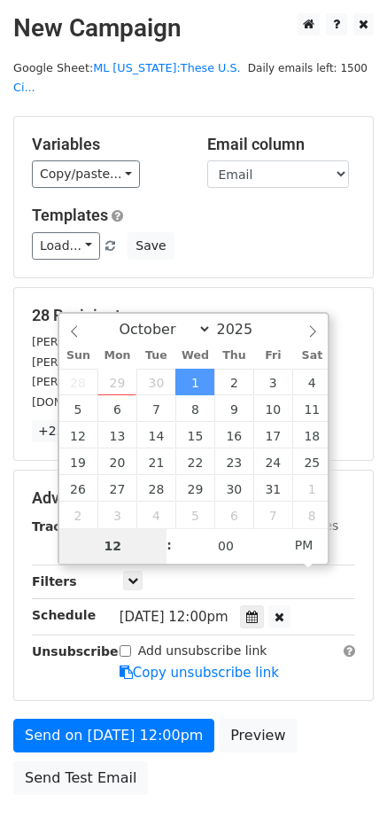
type input "8"
type input "10"
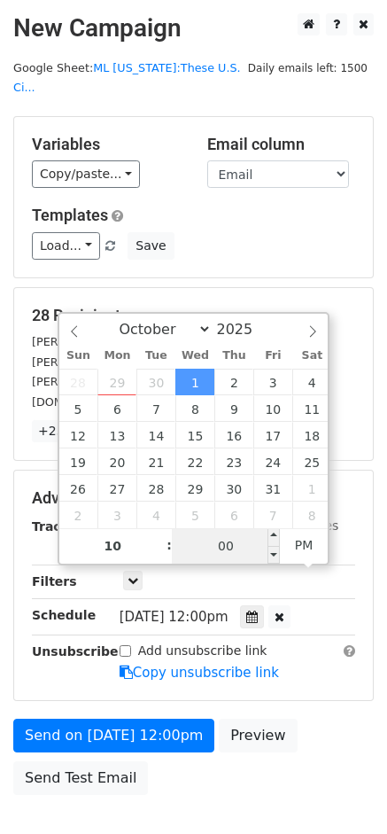
type input "[DATE] 22:00"
click at [202, 543] on input "00" at bounding box center [226, 545] width 108 height 35
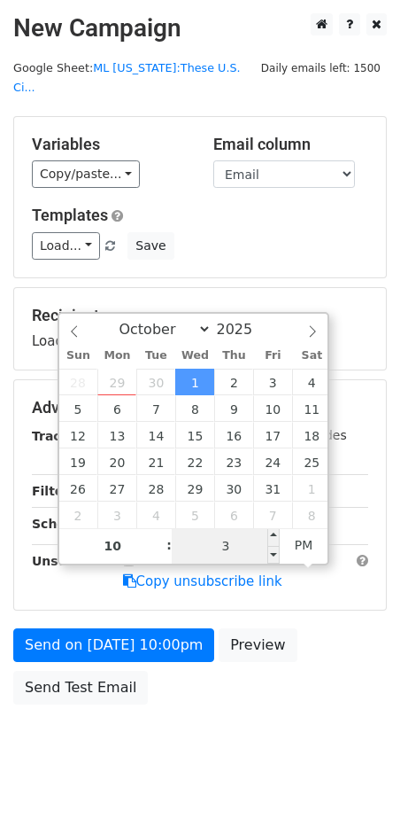
type input "30"
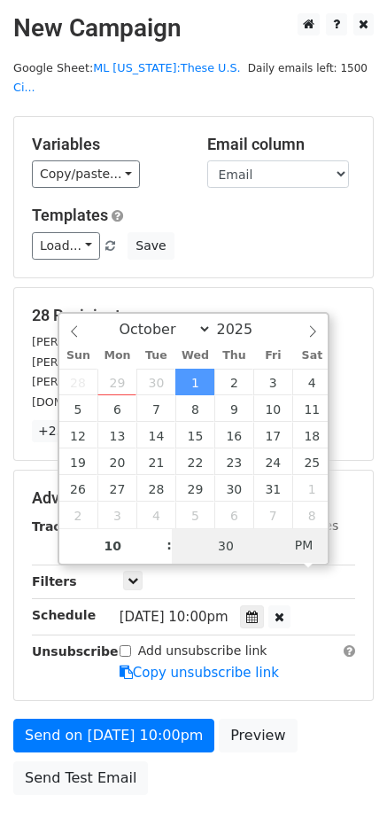
type input "[DATE] 10:30"
click at [293, 545] on span "PM" at bounding box center [304, 544] width 49 height 35
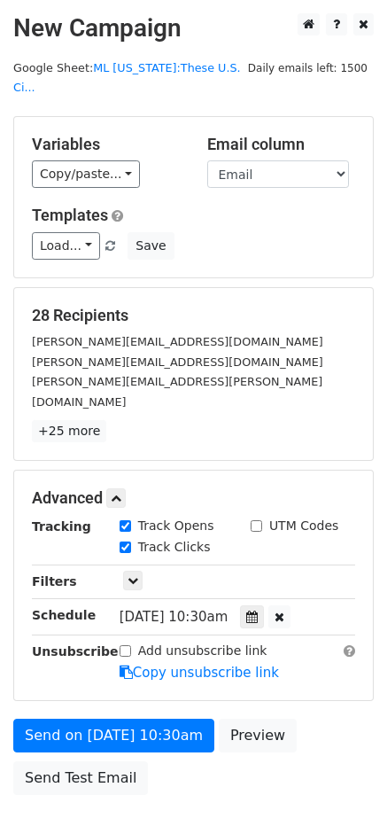
click at [324, 718] on div "Send on [DATE] 10:30am Preview Send Test Email" at bounding box center [193, 760] width 387 height 85
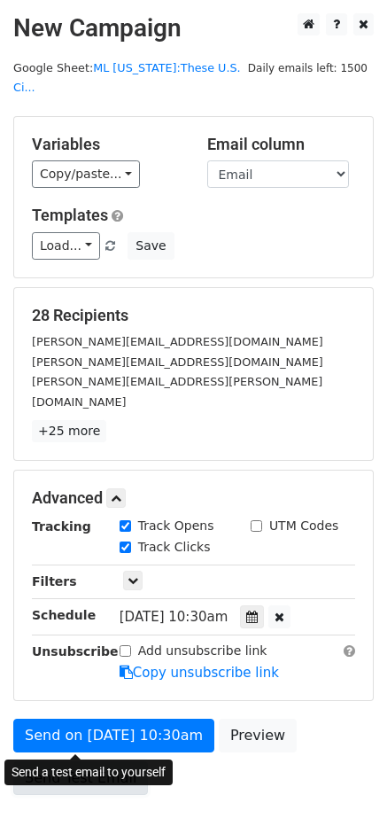
click at [92, 761] on link "Send Test Email" at bounding box center [80, 778] width 135 height 34
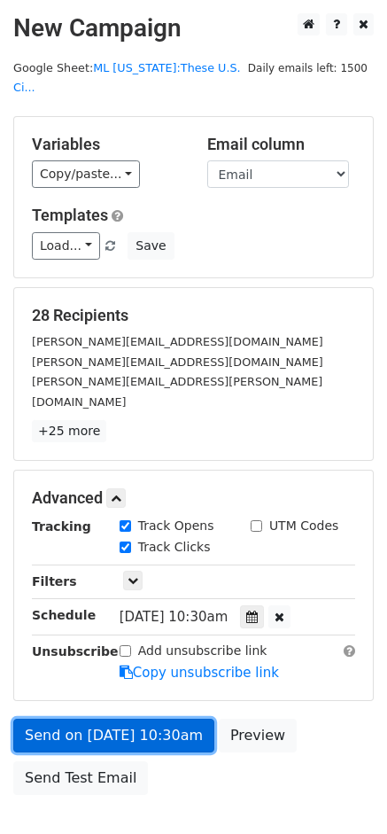
click at [156, 718] on link "Send on [DATE] 10:30am" at bounding box center [113, 735] width 201 height 34
